Goal: Task Accomplishment & Management: Manage account settings

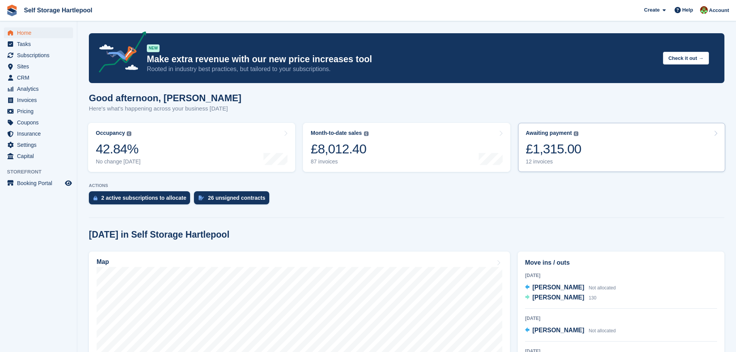
click at [587, 138] on link "Awaiting payment The total outstanding balance on all open invoices. £1,315.00 …" at bounding box center [621, 147] width 207 height 49
click at [345, 137] on div "Month-to-date sales The sum of all finalised invoices generated this month to d…" at bounding box center [340, 147] width 58 height 35
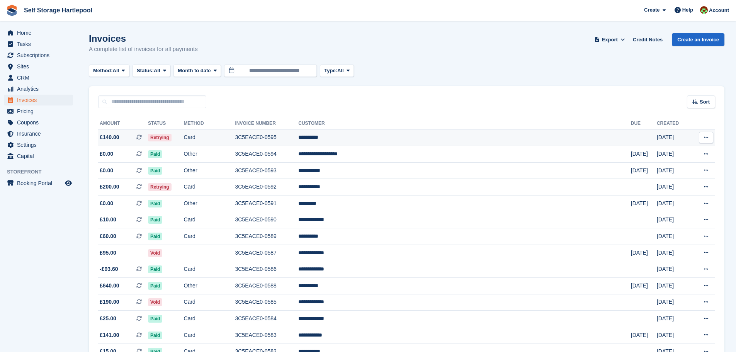
click at [184, 143] on td "Retrying" at bounding box center [166, 137] width 36 height 17
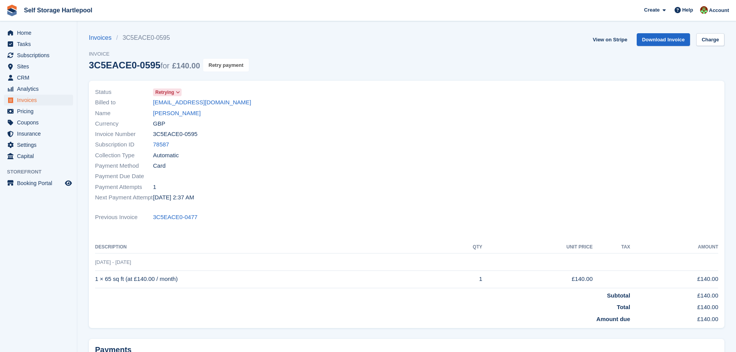
drag, startPoint x: 226, startPoint y: 63, endPoint x: 437, endPoint y: 28, distance: 214.2
click at [226, 63] on button "Retry payment" at bounding box center [226, 65] width 46 height 13
click at [708, 37] on link "Charge" at bounding box center [710, 39] width 28 height 13
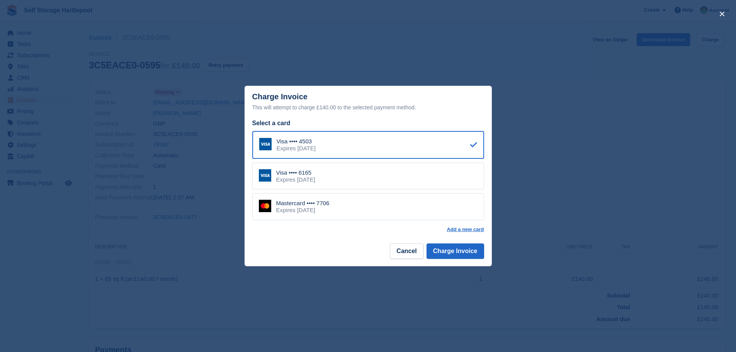
click at [583, 136] on div "close" at bounding box center [368, 176] width 736 height 352
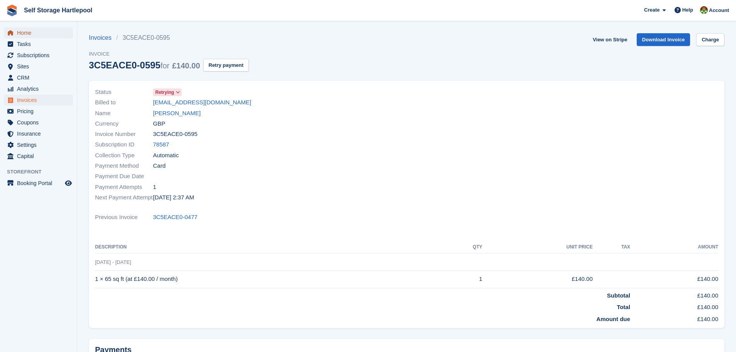
click at [32, 34] on span "Home" at bounding box center [40, 32] width 46 height 11
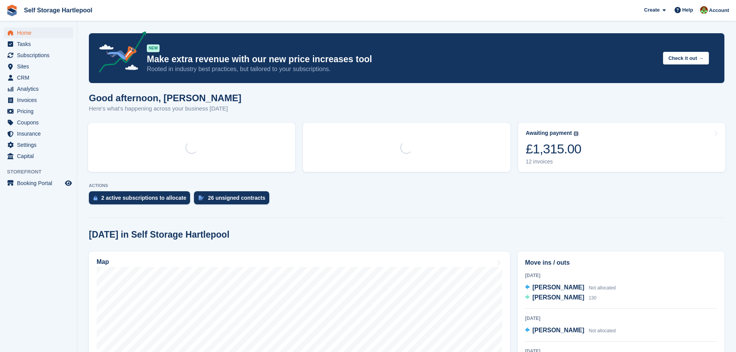
click at [593, 147] on link "Awaiting payment The total outstanding balance on all open invoices. £1,315.00 …" at bounding box center [621, 147] width 207 height 49
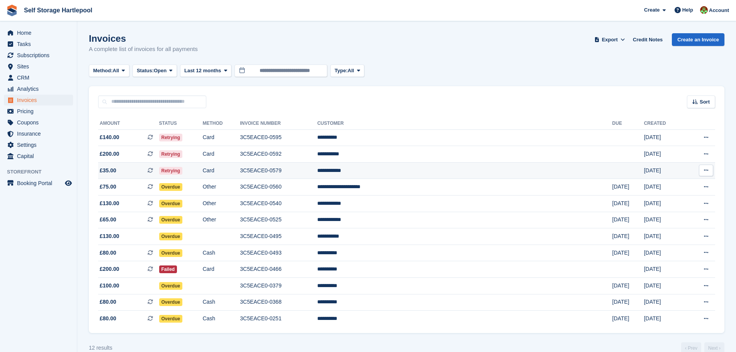
click at [240, 167] on td "Card" at bounding box center [220, 170] width 37 height 17
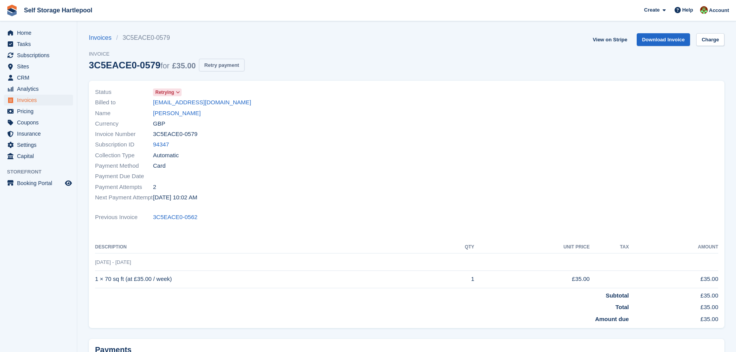
click at [211, 68] on button "Retry payment" at bounding box center [222, 65] width 46 height 13
click at [22, 32] on span "Home" at bounding box center [40, 32] width 46 height 11
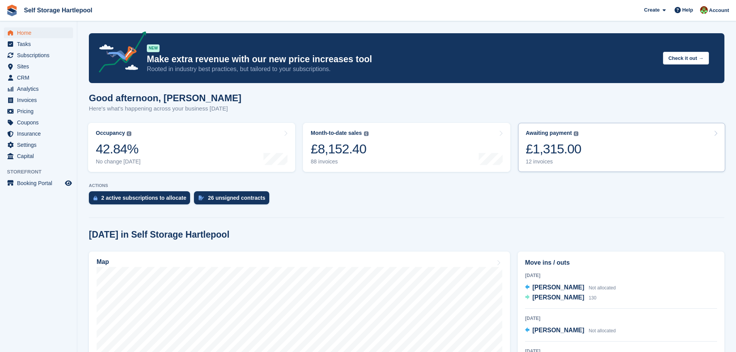
click at [574, 155] on div "£1,315.00" at bounding box center [554, 149] width 56 height 16
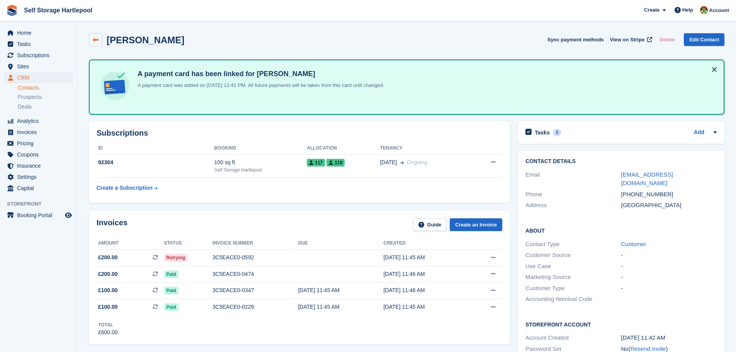
click at [95, 37] on icon at bounding box center [96, 40] width 6 height 6
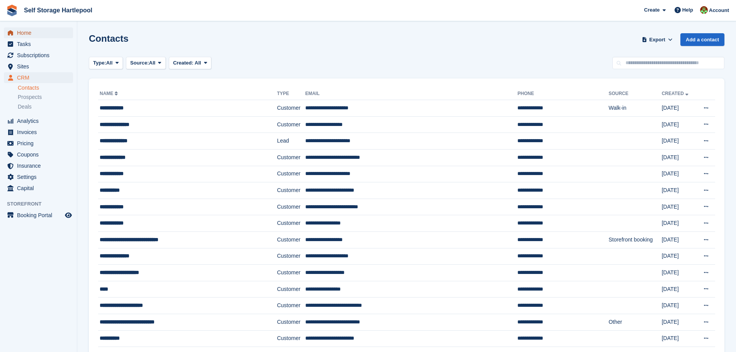
click at [29, 32] on span "Home" at bounding box center [40, 32] width 46 height 11
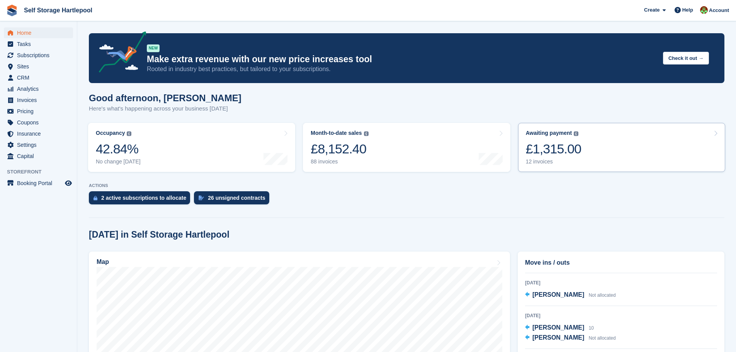
click at [576, 155] on div "£1,315.00" at bounding box center [554, 149] width 56 height 16
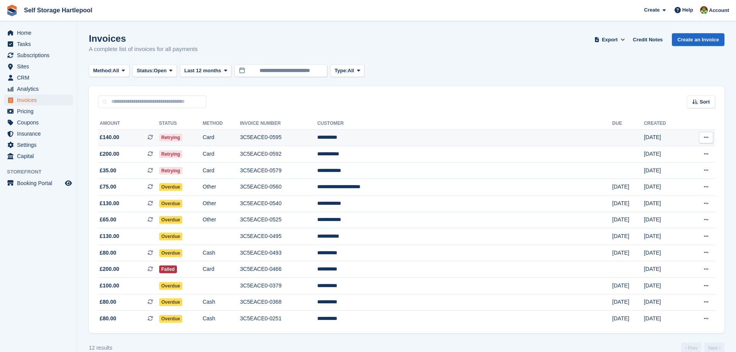
click at [431, 136] on td "**********" at bounding box center [464, 137] width 295 height 17
click at [203, 134] on td "Retrying" at bounding box center [181, 137] width 44 height 17
click at [317, 139] on td "3C5EACE0-0595" at bounding box center [278, 137] width 77 height 17
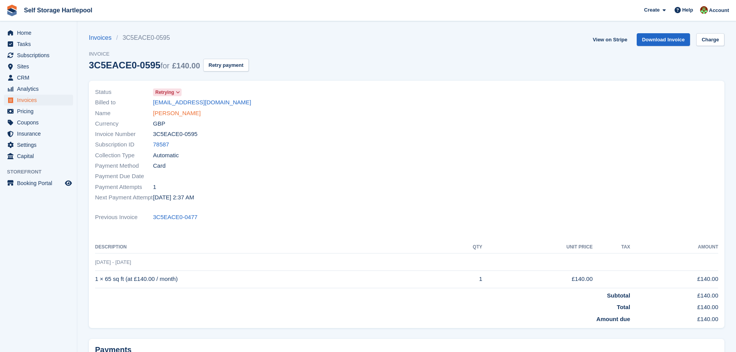
click at [172, 113] on link "[PERSON_NAME]" at bounding box center [177, 113] width 48 height 9
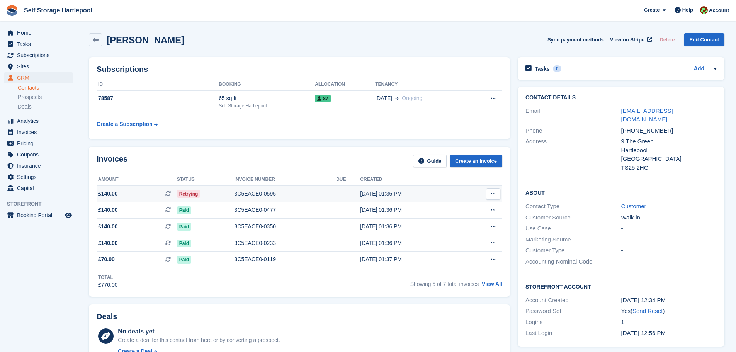
click at [144, 192] on span "£140.00 This is a recurring subscription invoice." at bounding box center [137, 194] width 80 height 8
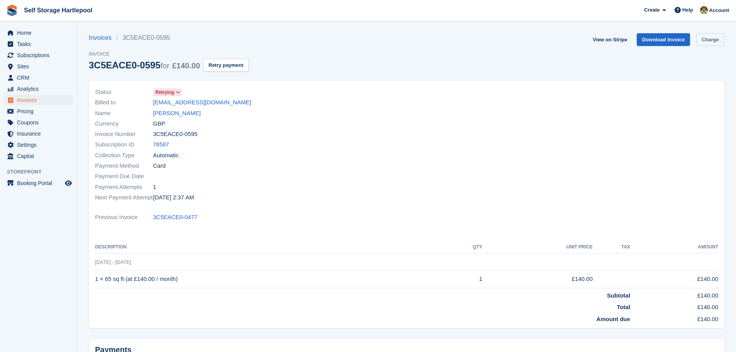
click at [711, 41] on link "Charge" at bounding box center [710, 39] width 28 height 13
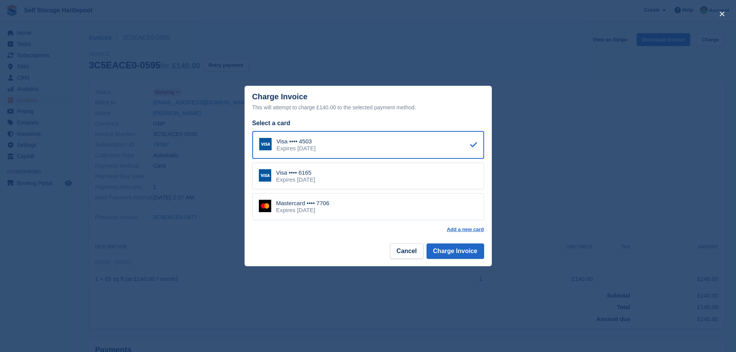
click at [300, 180] on div "Expires October 2028" at bounding box center [295, 179] width 39 height 7
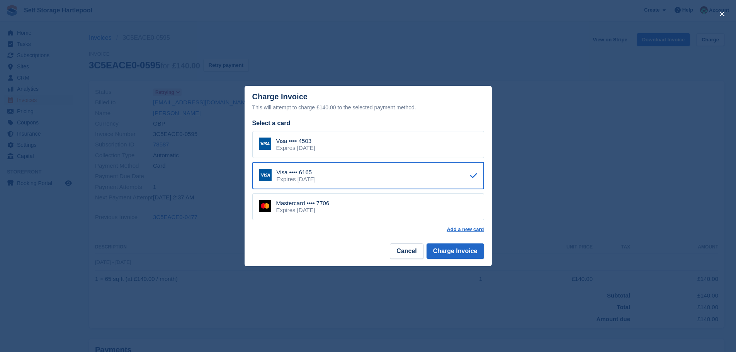
click at [376, 215] on div "Mastercard •••• 7706 Expires July 2029" at bounding box center [368, 206] width 232 height 27
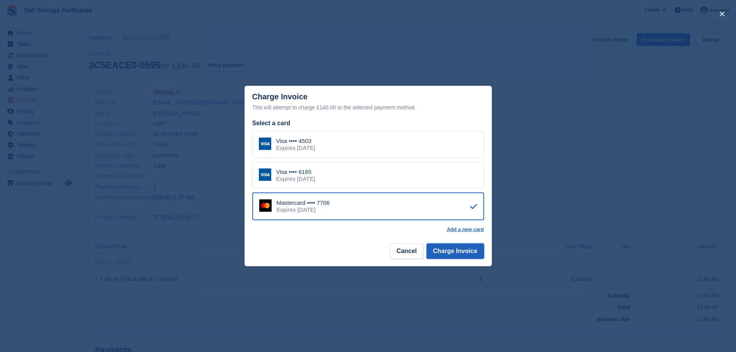
click at [462, 254] on button "Charge Invoice" at bounding box center [456, 250] width 58 height 15
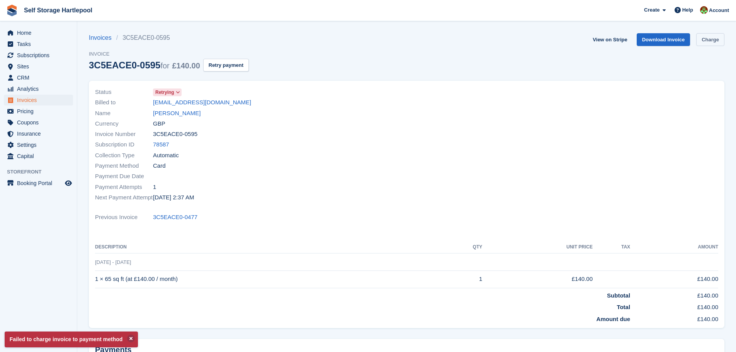
click at [713, 40] on link "Charge" at bounding box center [710, 39] width 28 height 13
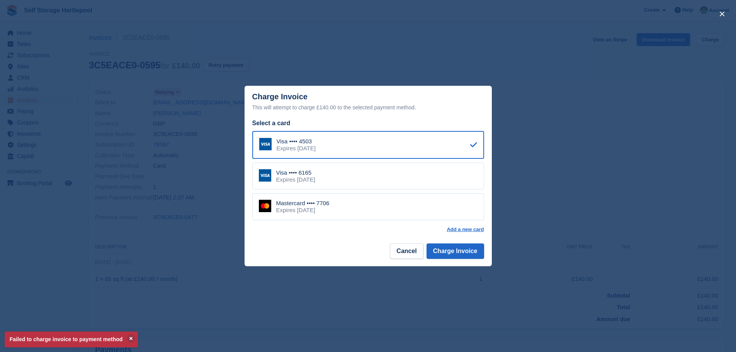
click at [367, 178] on div "Visa •••• 6165 Expires October 2028" at bounding box center [368, 176] width 232 height 27
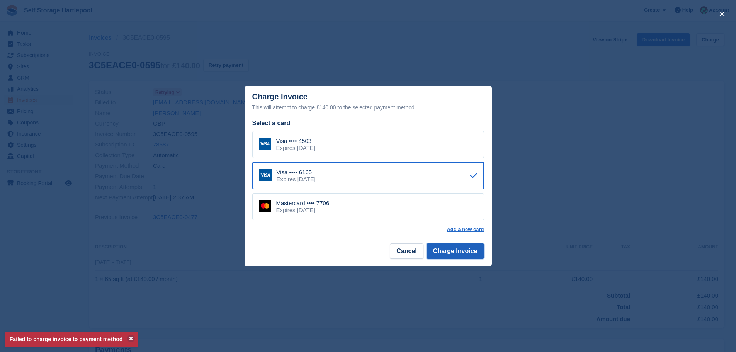
click at [462, 250] on button "Charge Invoice" at bounding box center [456, 250] width 58 height 15
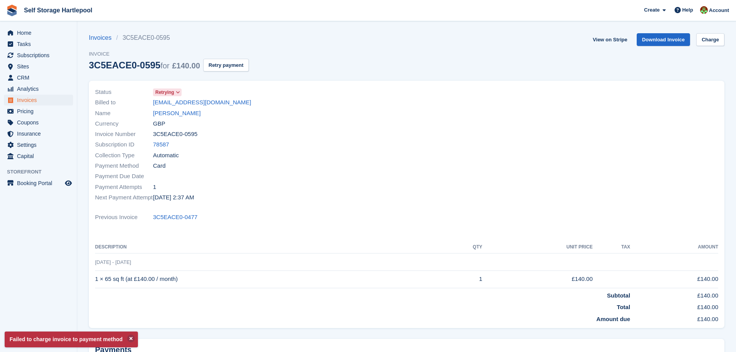
click at [715, 32] on section "Failed to charge invoice to payment method Invoices 3C5EACE0-0595 Invoice 3C5EA…" at bounding box center [406, 218] width 659 height 436
click at [714, 43] on link "Charge" at bounding box center [710, 39] width 28 height 13
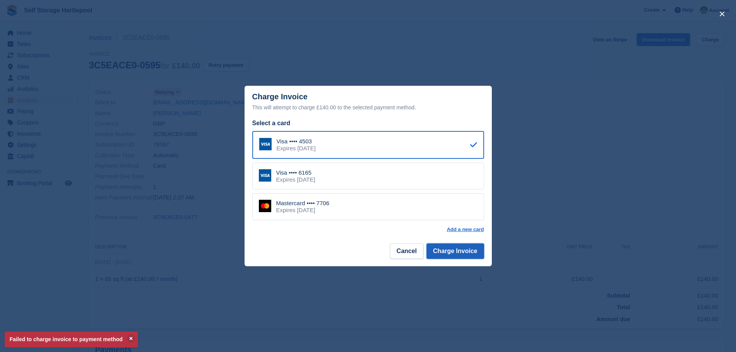
click at [459, 252] on button "Charge Invoice" at bounding box center [456, 250] width 58 height 15
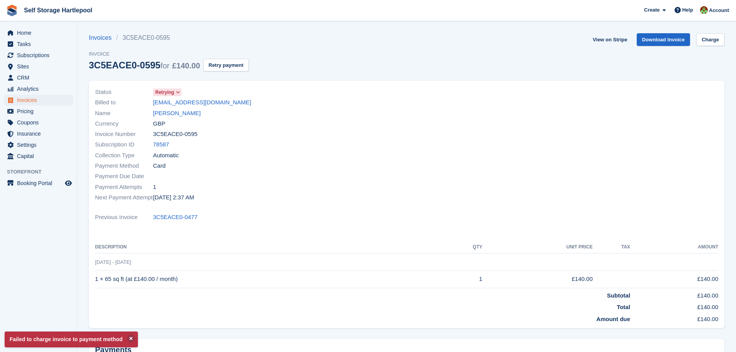
click at [397, 179] on div "Payment Due Date" at bounding box center [248, 176] width 307 height 10
click at [37, 34] on span "Home" at bounding box center [40, 32] width 46 height 11
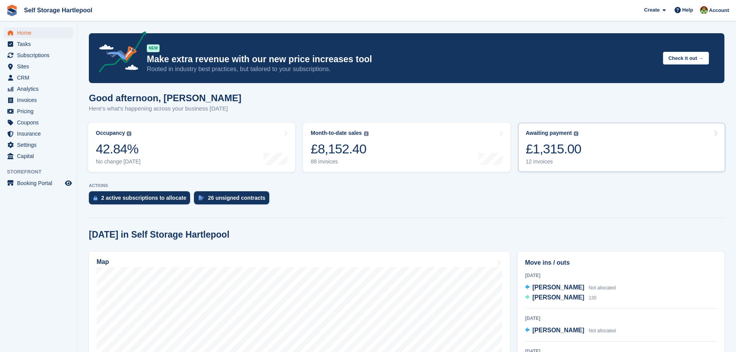
click at [581, 149] on link "Awaiting payment The total outstanding balance on all open invoices. £1,315.00 …" at bounding box center [621, 147] width 207 height 49
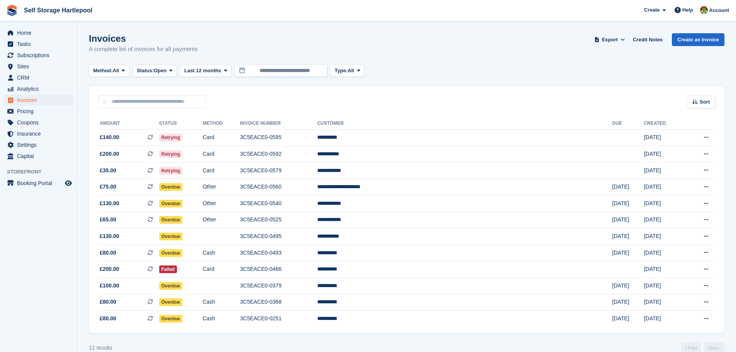
click at [299, 41] on div "Invoices A complete list of invoices for all payments Export Export Invoices Ex…" at bounding box center [407, 48] width 636 height 30
